Goal: Find specific page/section: Find specific page/section

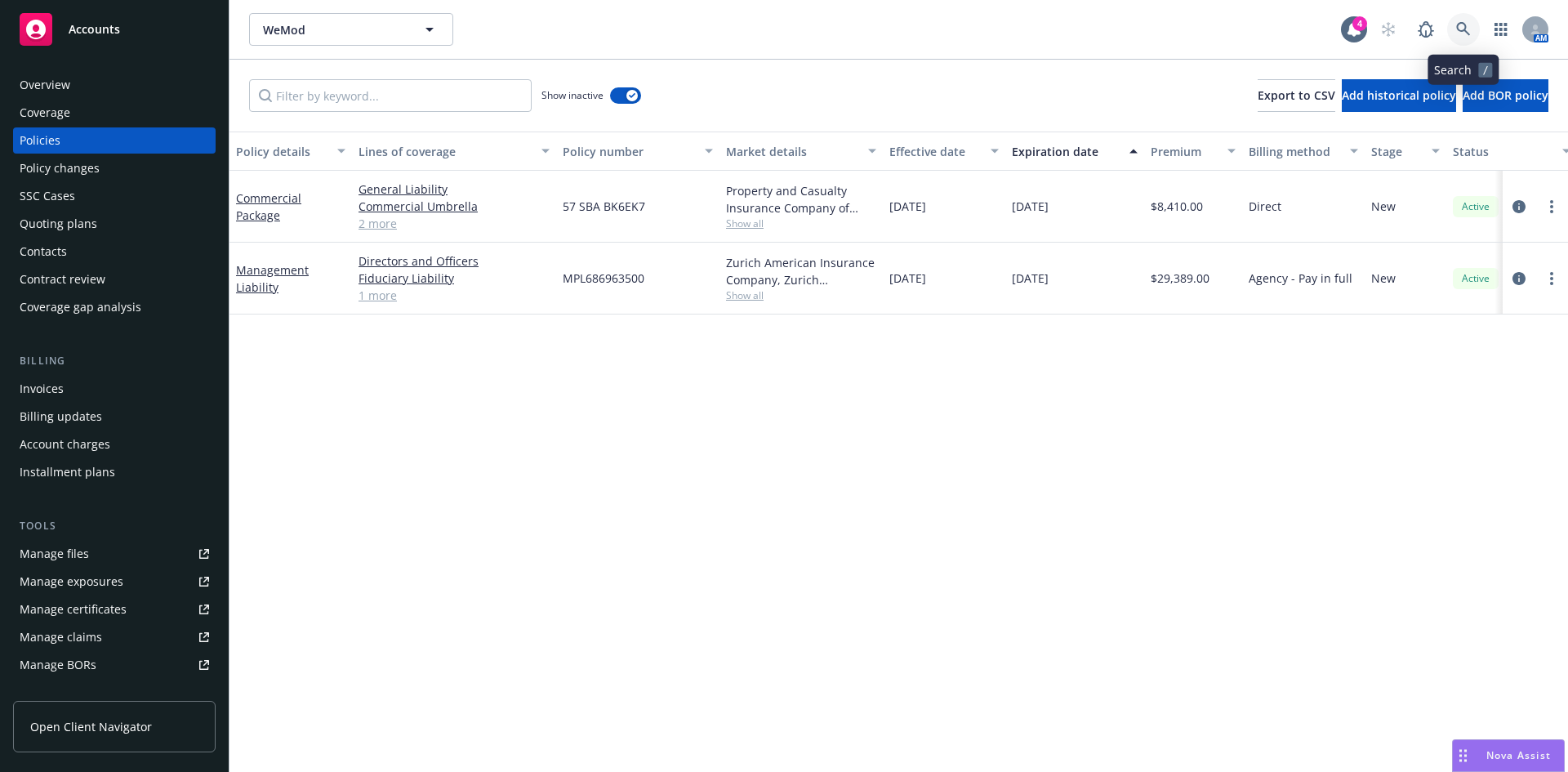
click at [1473, 27] on link at bounding box center [1464, 29] width 33 height 33
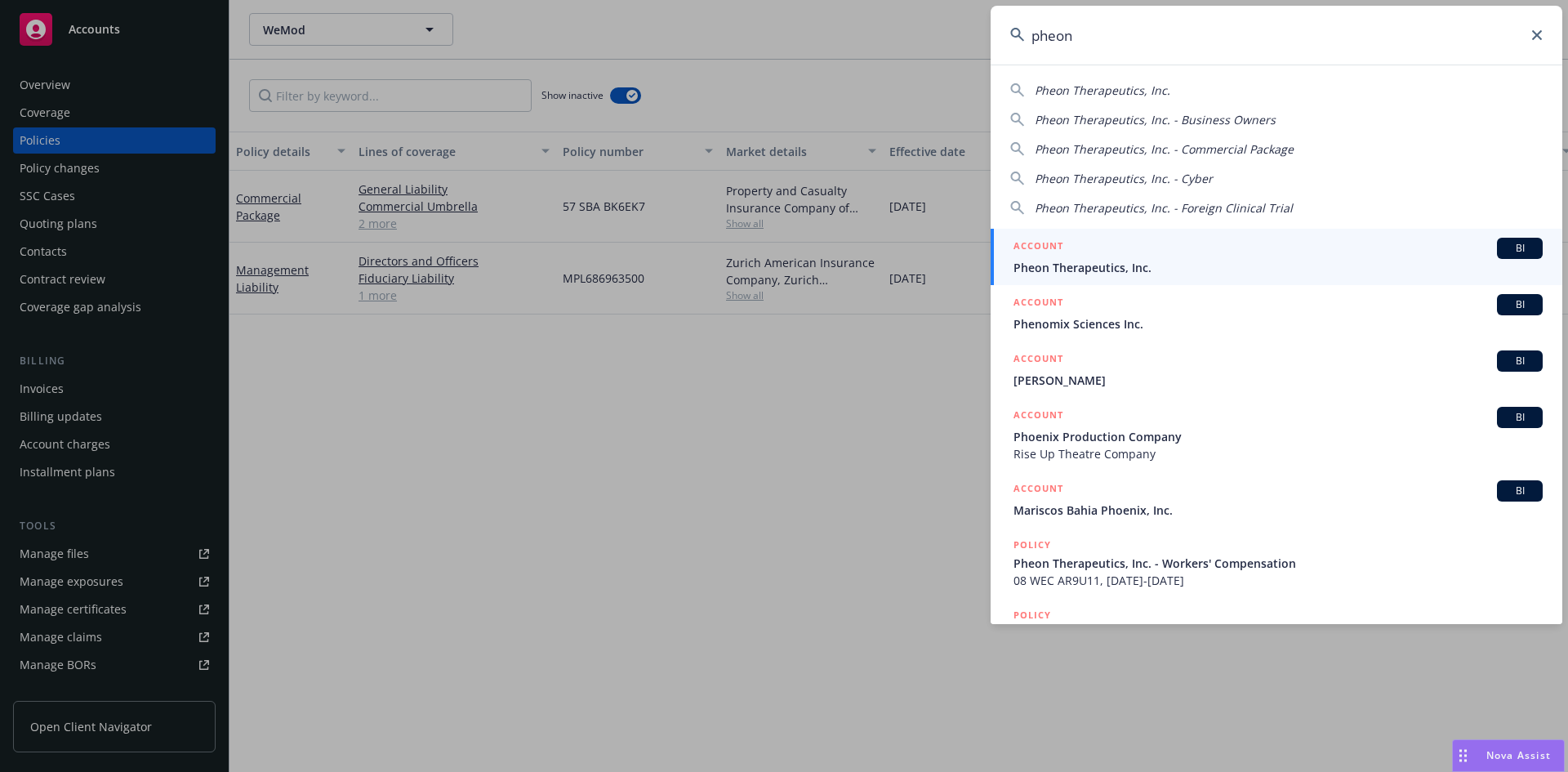
type input "pheon"
click at [1118, 261] on span "Pheon Therapeutics, Inc." at bounding box center [1279, 267] width 529 height 17
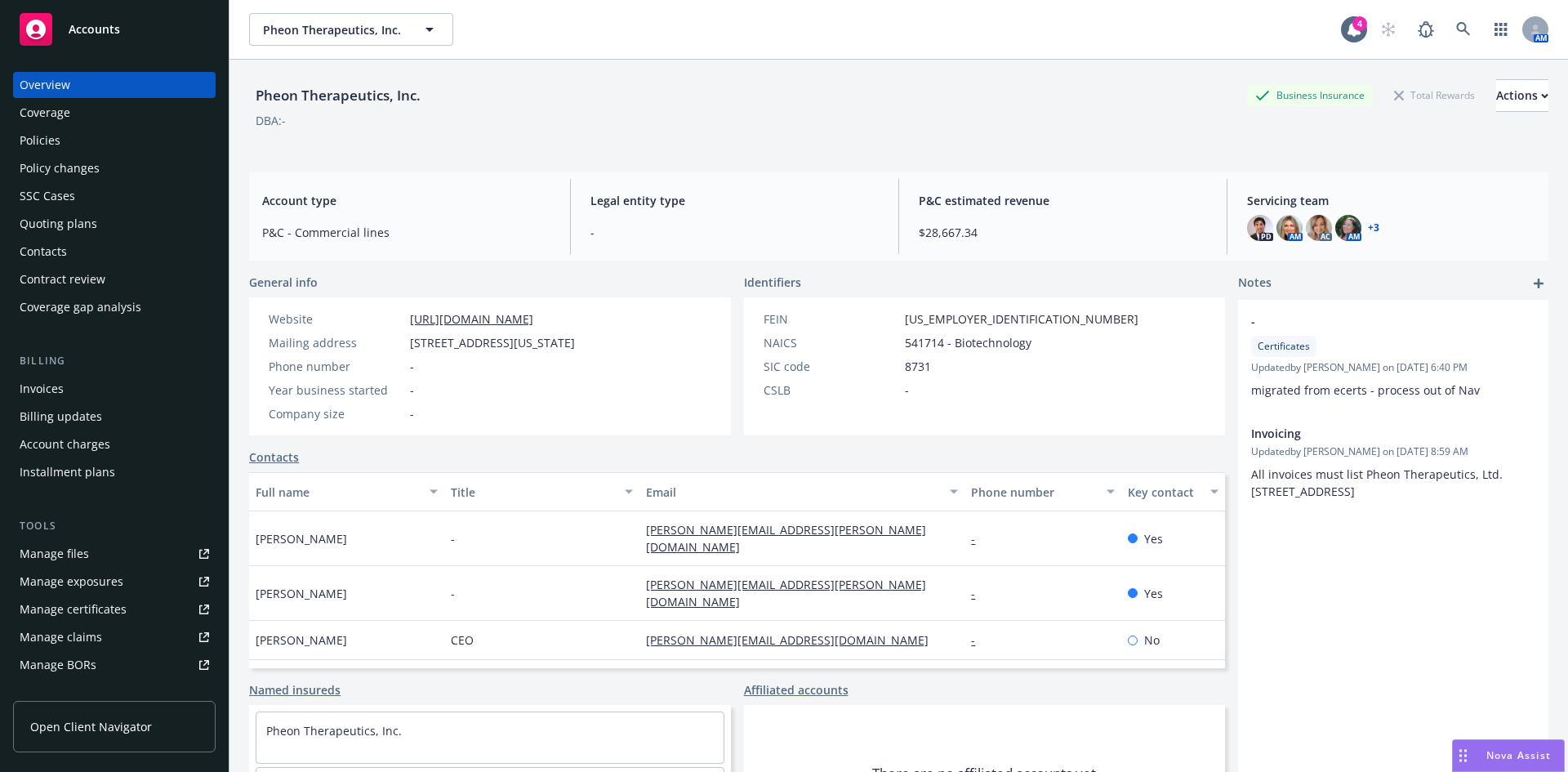
click at [74, 221] on div "Quoting plans" at bounding box center [58, 223] width 77 height 26
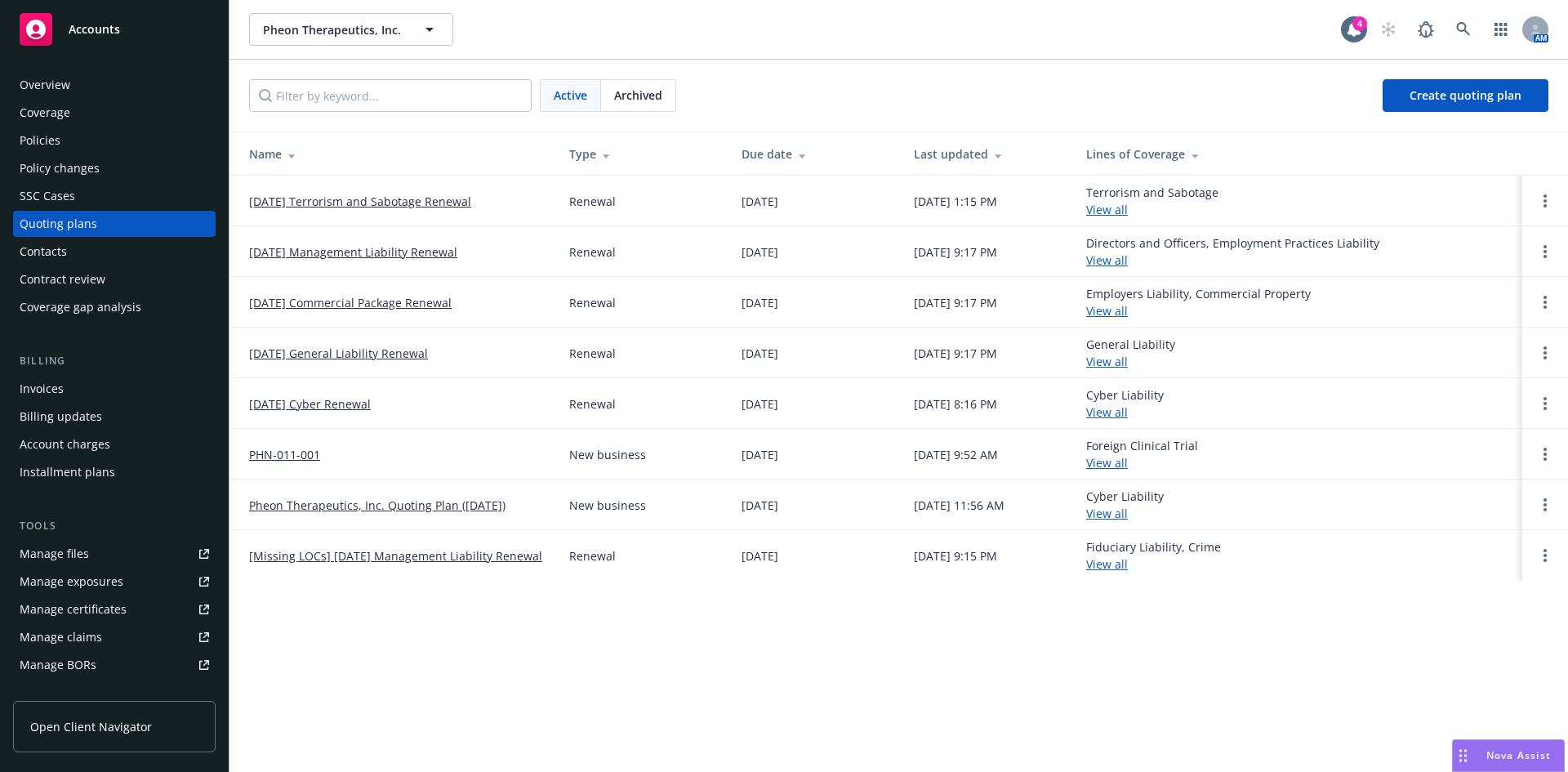
click at [378, 259] on link "[DATE] Management Liability Renewal" at bounding box center [353, 252] width 209 height 17
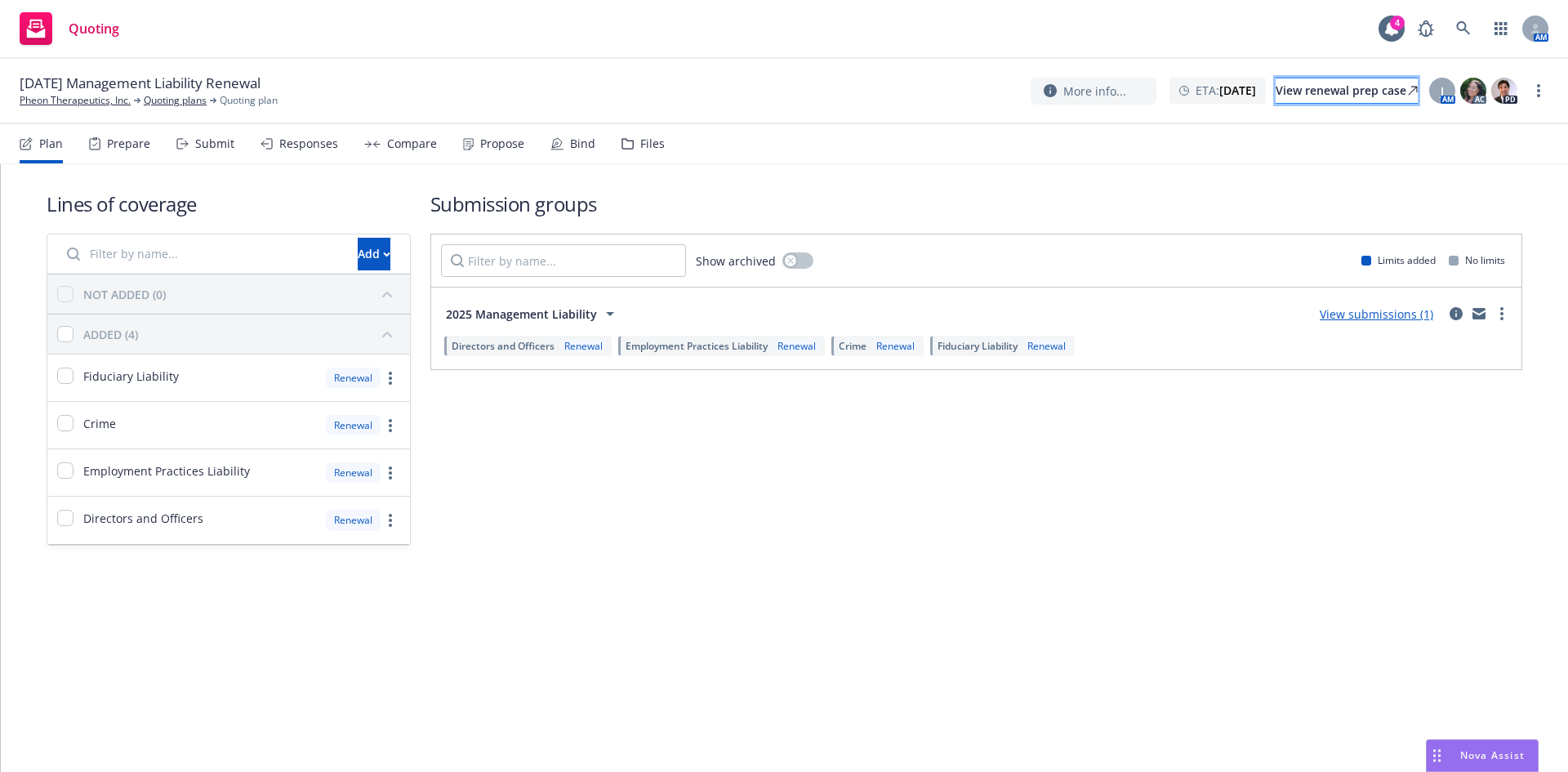
click at [1329, 90] on div "View renewal prep case" at bounding box center [1347, 90] width 142 height 25
